Goal: Transaction & Acquisition: Purchase product/service

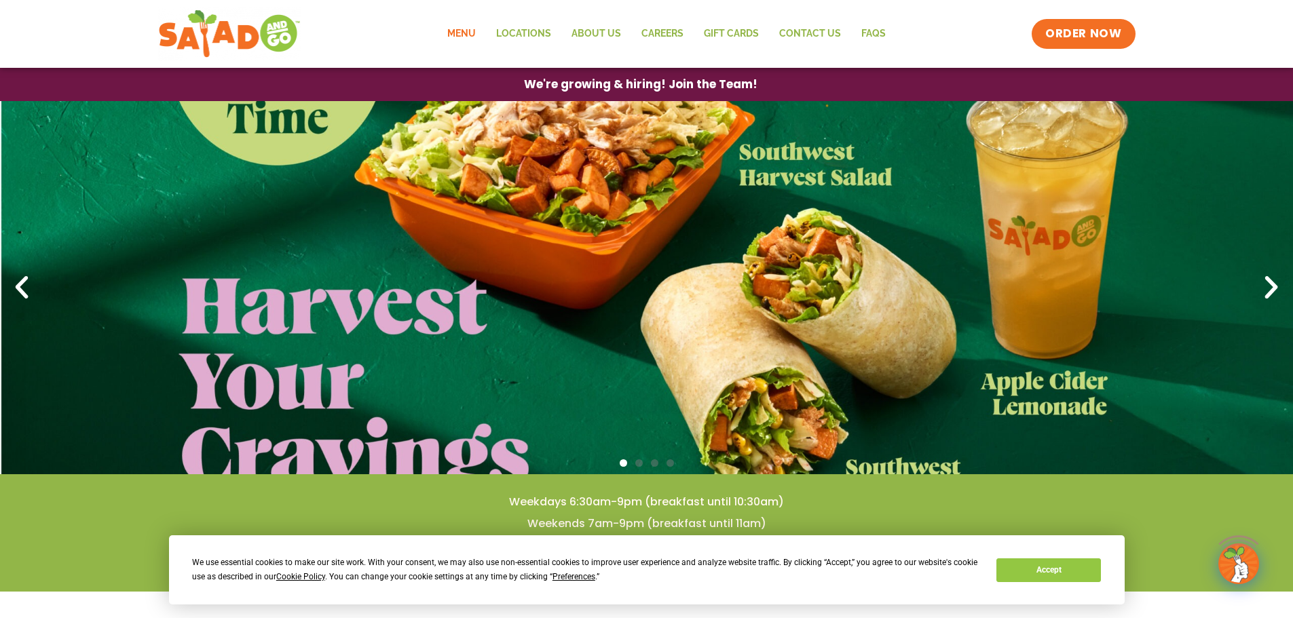
click at [461, 37] on link "Menu" at bounding box center [461, 33] width 49 height 31
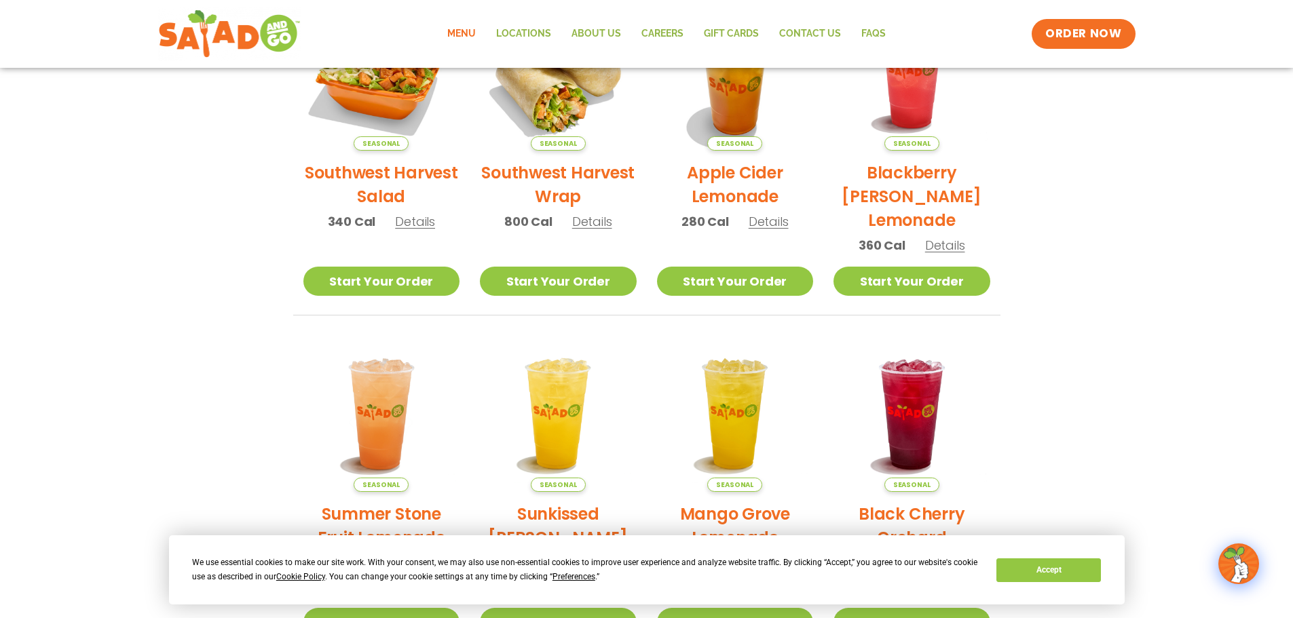
scroll to position [339, 0]
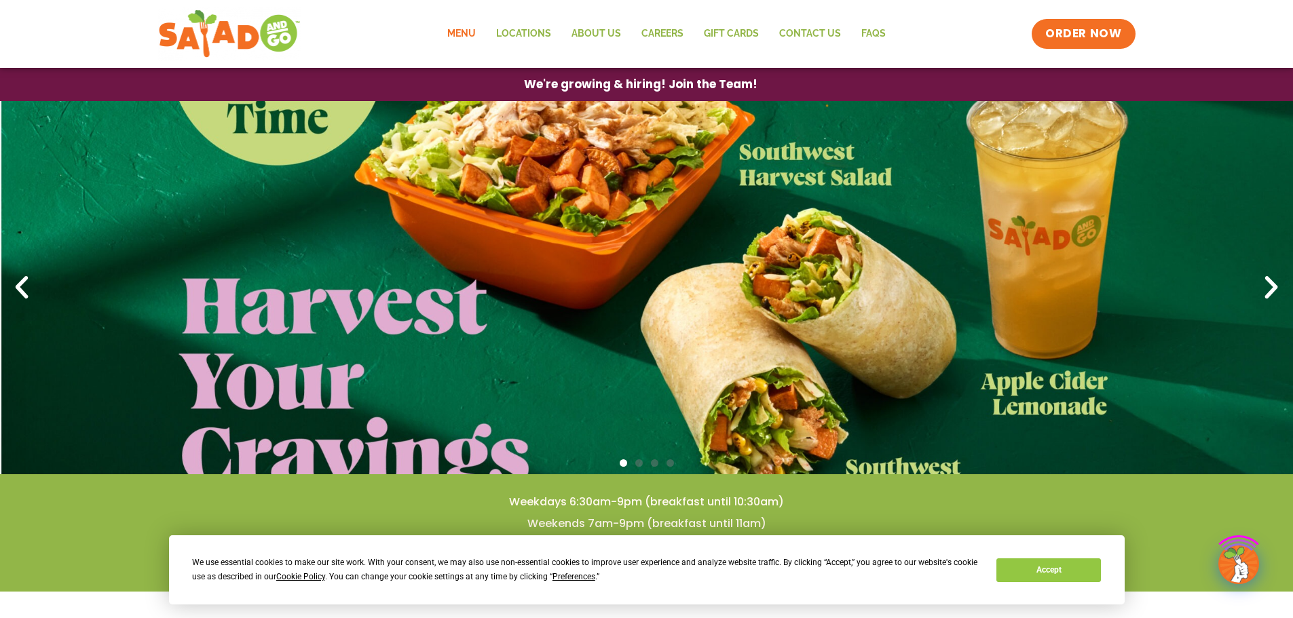
click at [446, 28] on link "Menu" at bounding box center [461, 33] width 49 height 31
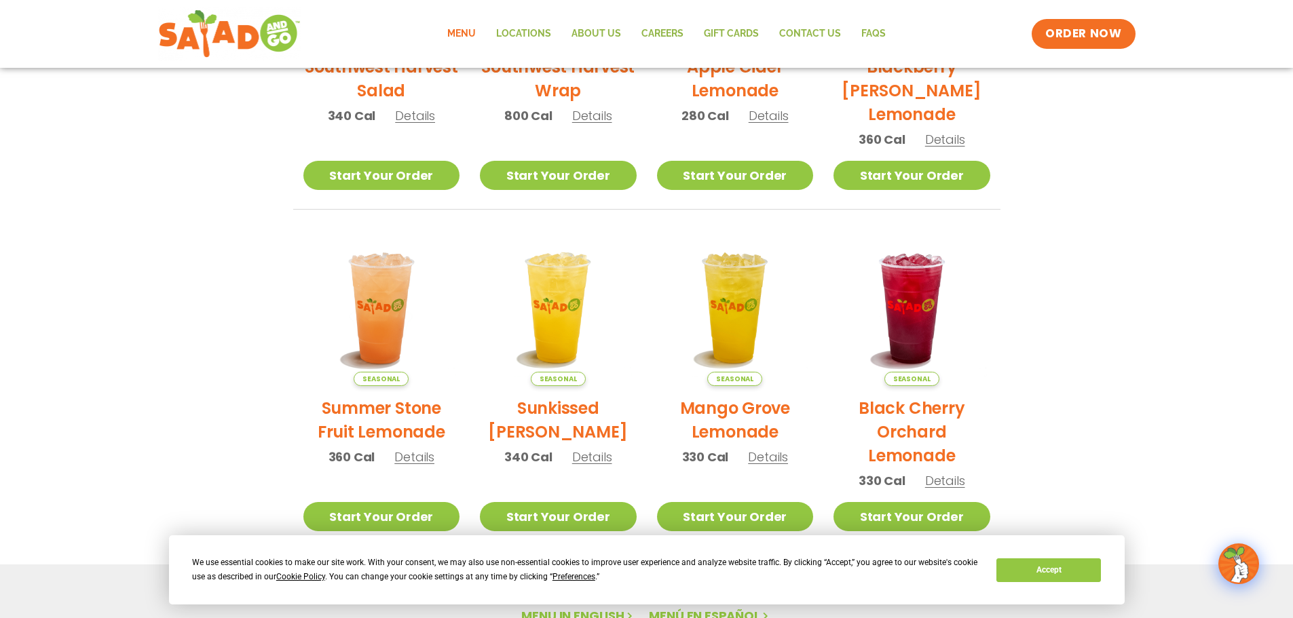
scroll to position [272, 0]
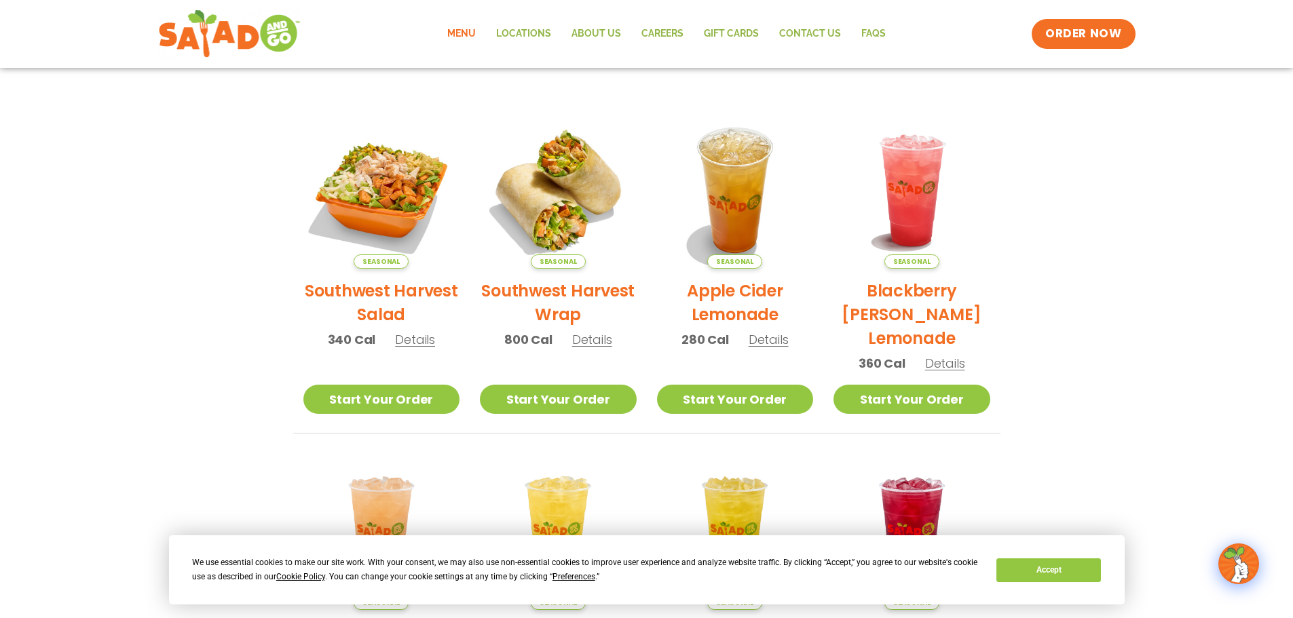
click at [461, 35] on link "Menu" at bounding box center [461, 33] width 49 height 31
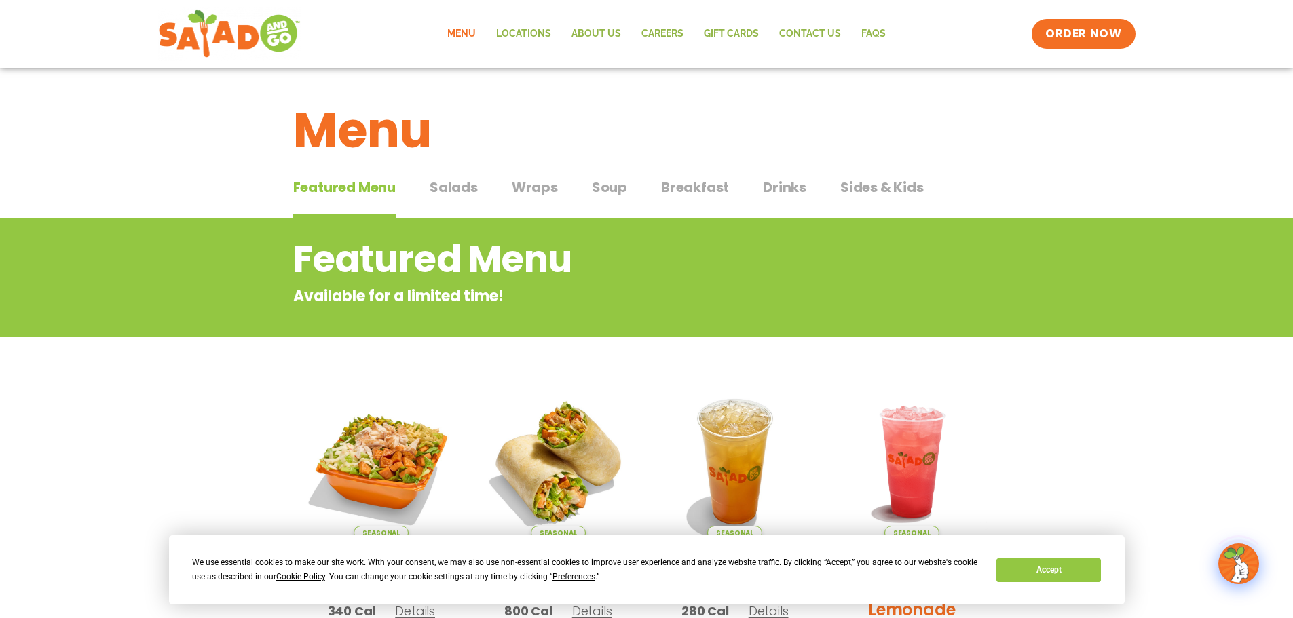
click at [468, 189] on span "Salads" at bounding box center [454, 187] width 48 height 20
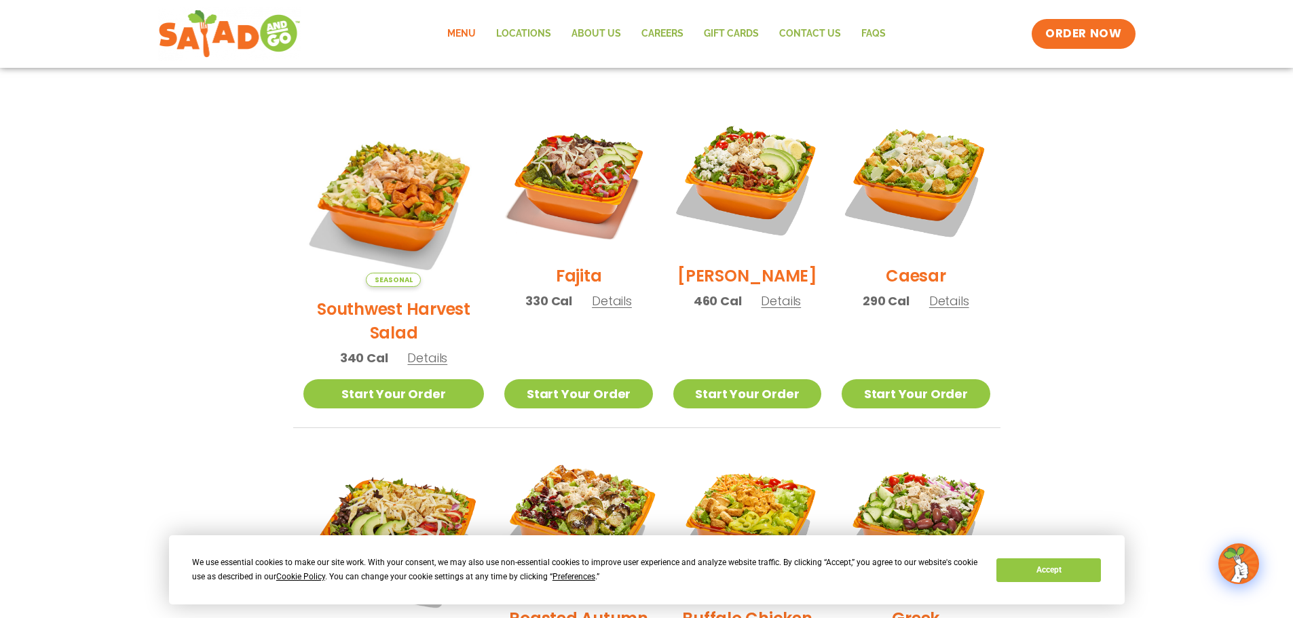
scroll to position [339, 0]
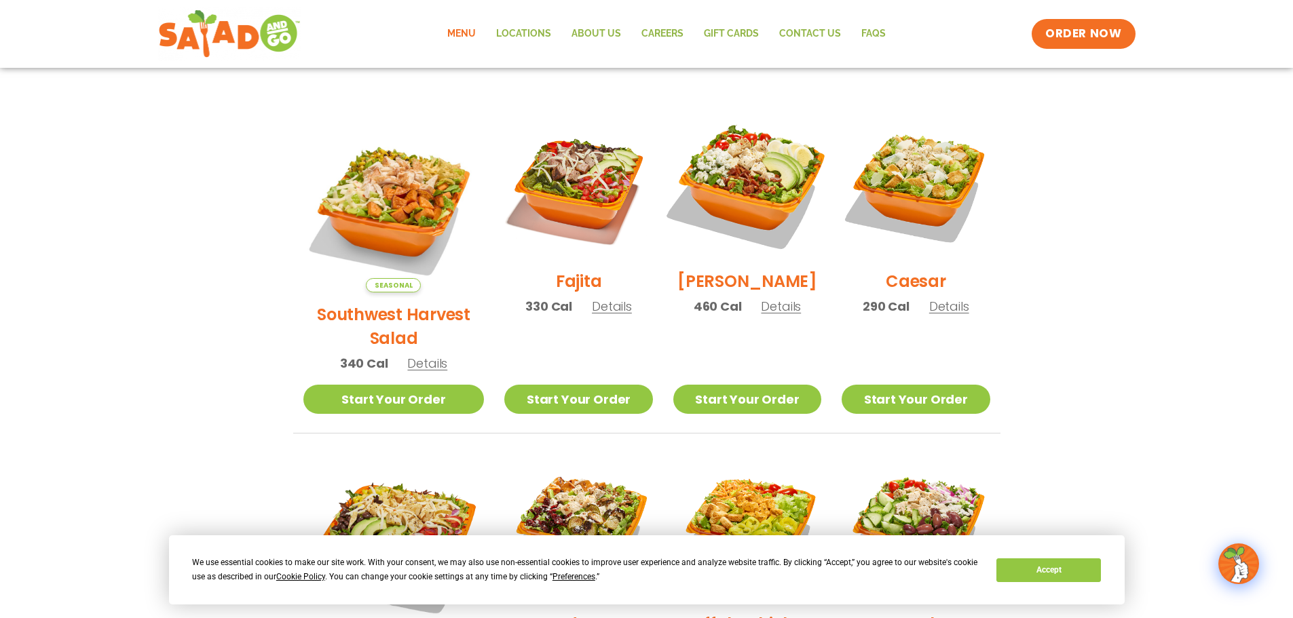
click at [706, 206] on img at bounding box center [747, 185] width 174 height 174
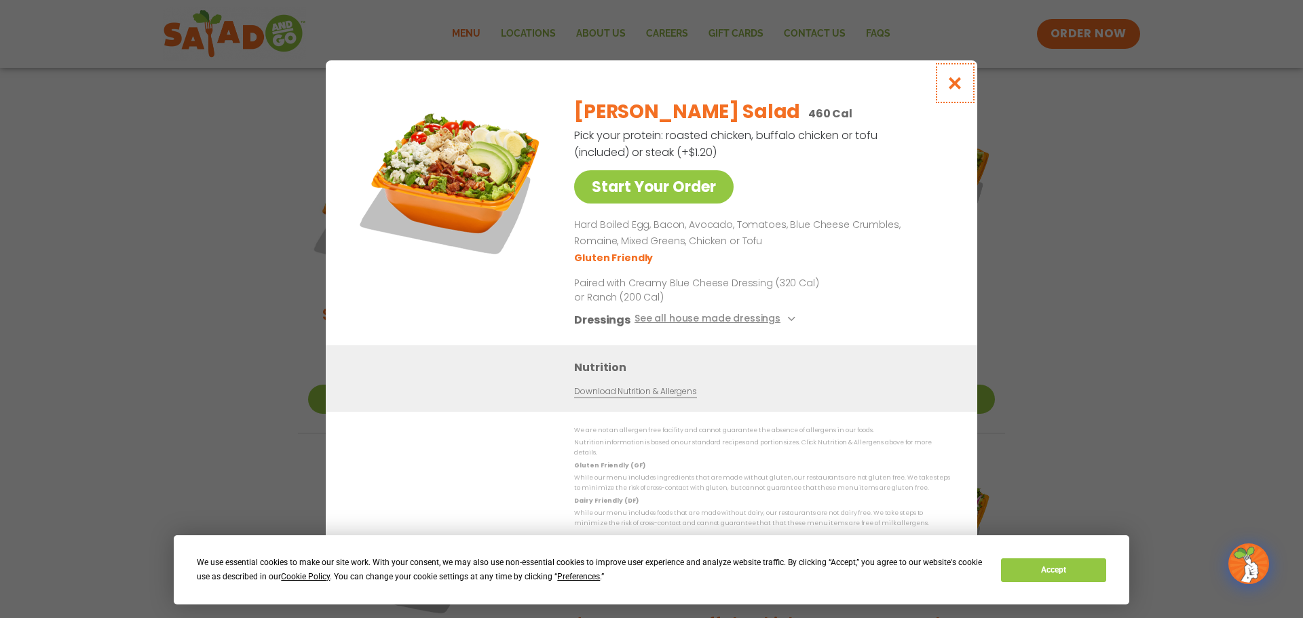
click at [950, 86] on icon "Close modal" at bounding box center [955, 83] width 17 height 14
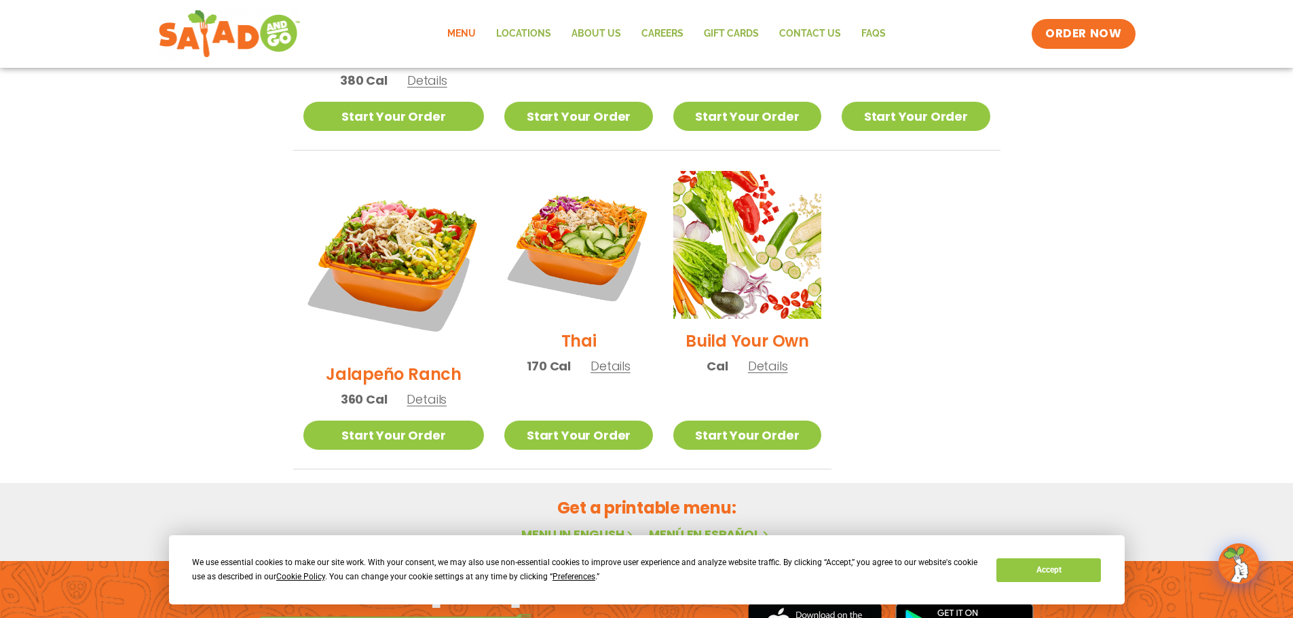
scroll to position [950, 0]
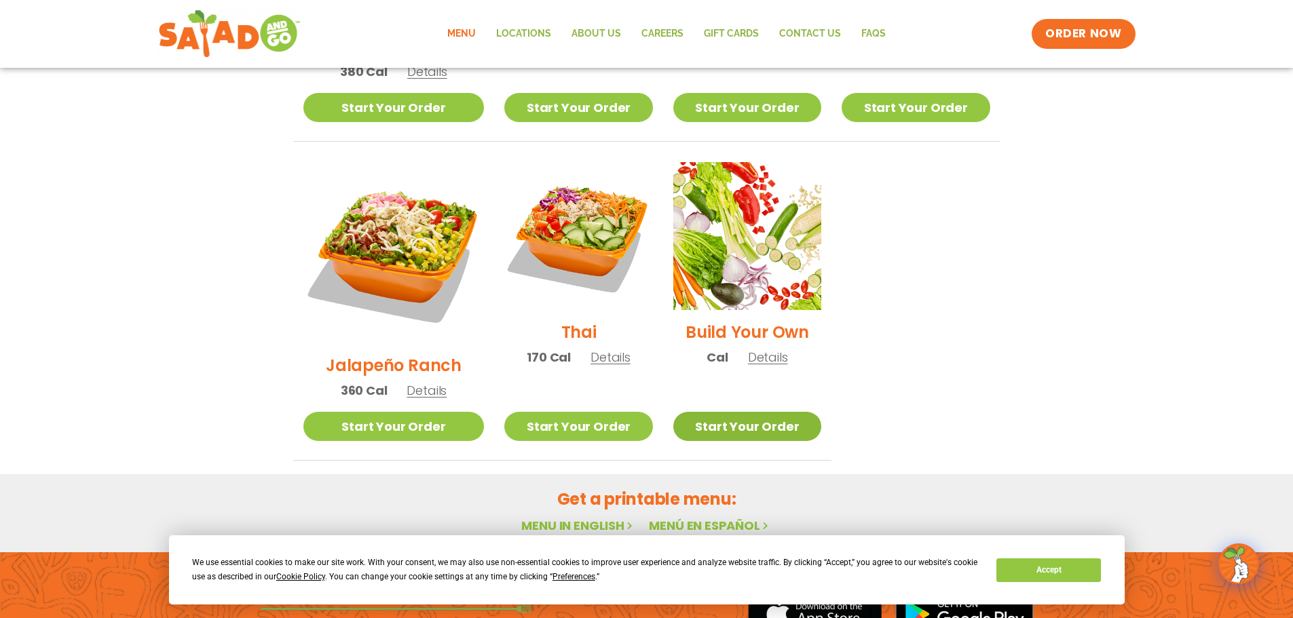
click at [747, 412] on link "Start Your Order" at bounding box center [747, 426] width 148 height 29
